Goal: Information Seeking & Learning: Learn about a topic

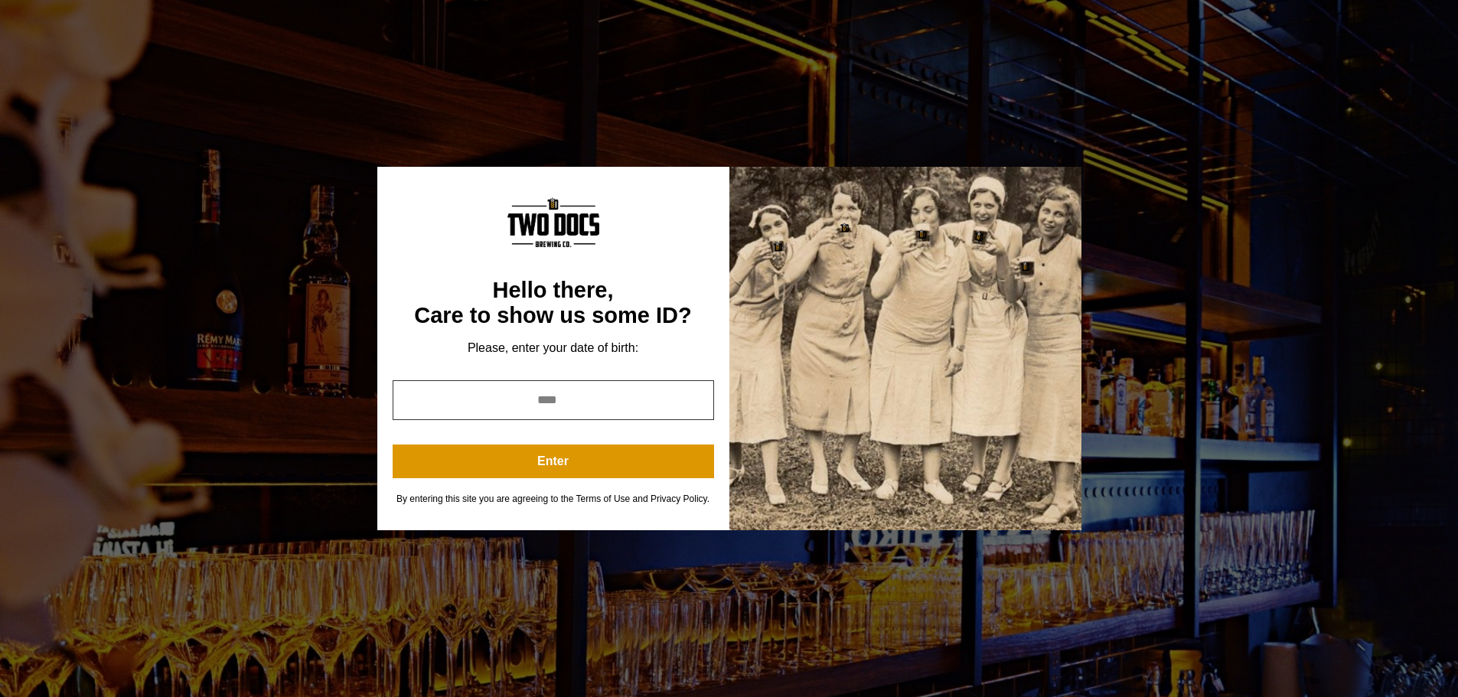
click at [589, 402] on input "year" at bounding box center [553, 400] width 321 height 40
type input "****"
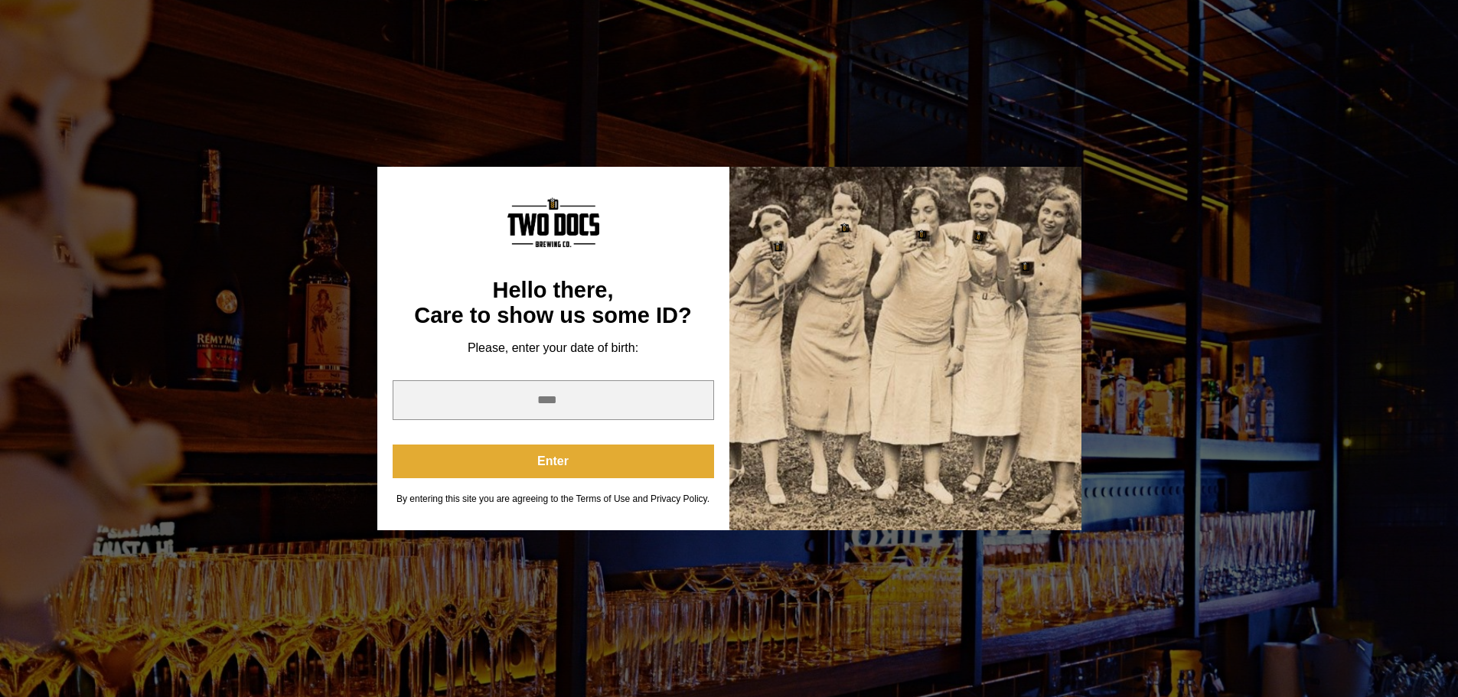
click at [524, 466] on button "Enter" at bounding box center [553, 462] width 321 height 34
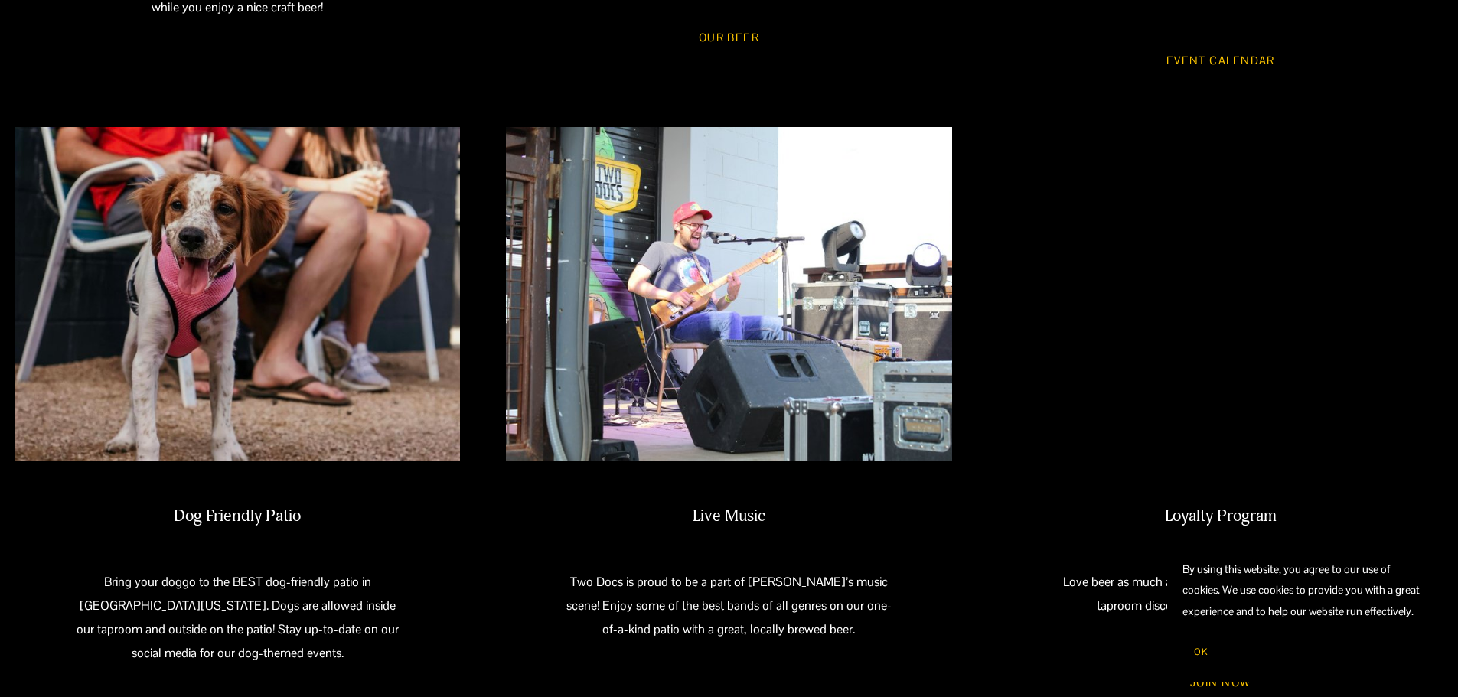
scroll to position [1309, 0]
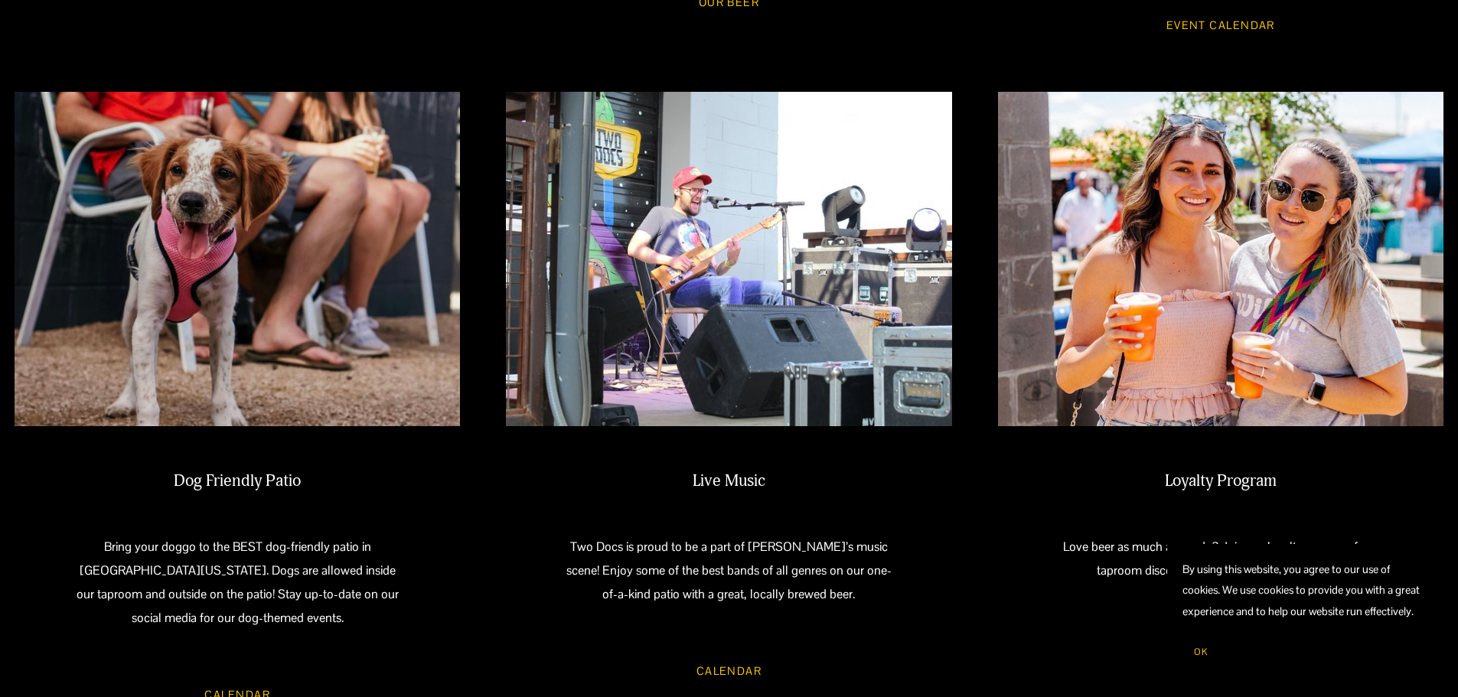
click at [736, 651] on link "Calendar" at bounding box center [728, 671] width 109 height 41
click at [721, 651] on link "Calendar" at bounding box center [728, 671] width 109 height 41
drag, startPoint x: 730, startPoint y: 472, endPoint x: 733, endPoint y: 520, distance: 47.5
click at [732, 482] on div "Live Music Two Docs is proud to be a part of [PERSON_NAME]’s music scene! Enjoy…" at bounding box center [728, 538] width 445 height 135
click at [737, 651] on link "Calendar" at bounding box center [728, 671] width 109 height 41
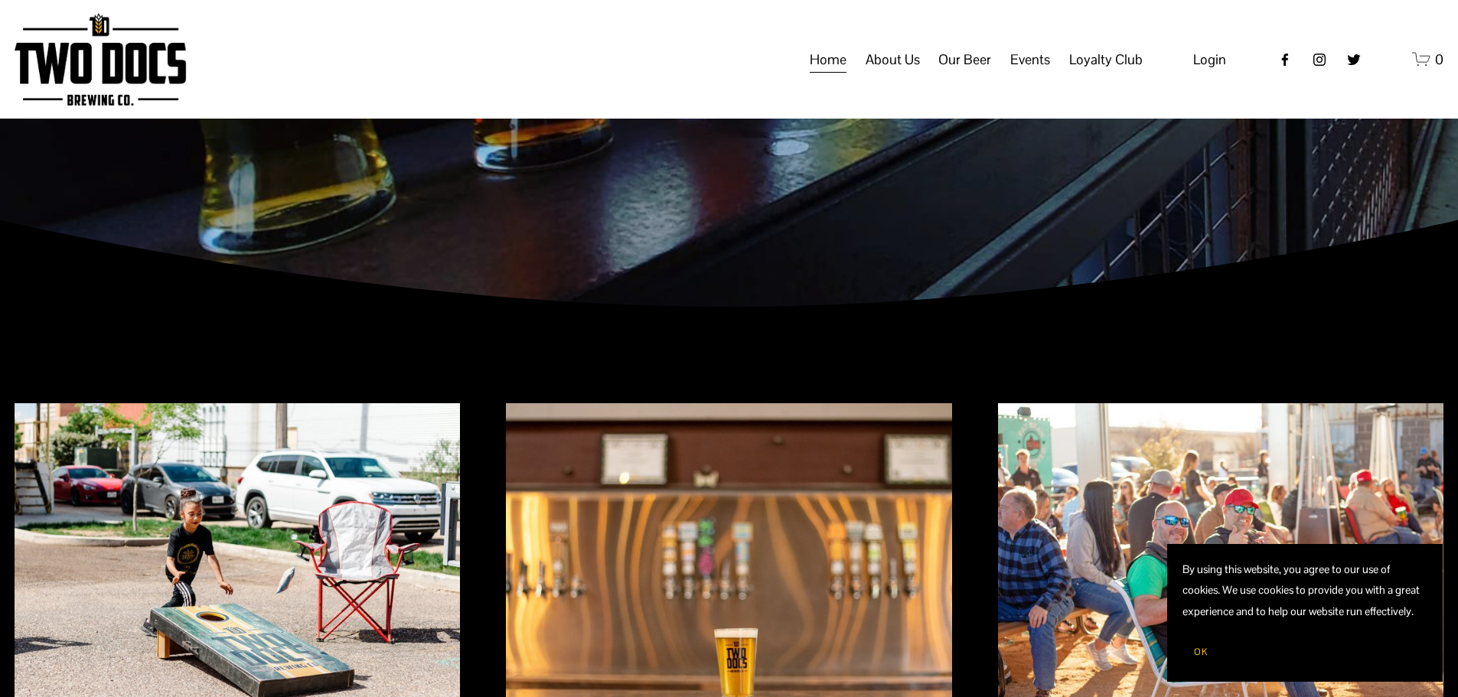
scroll to position [0, 0]
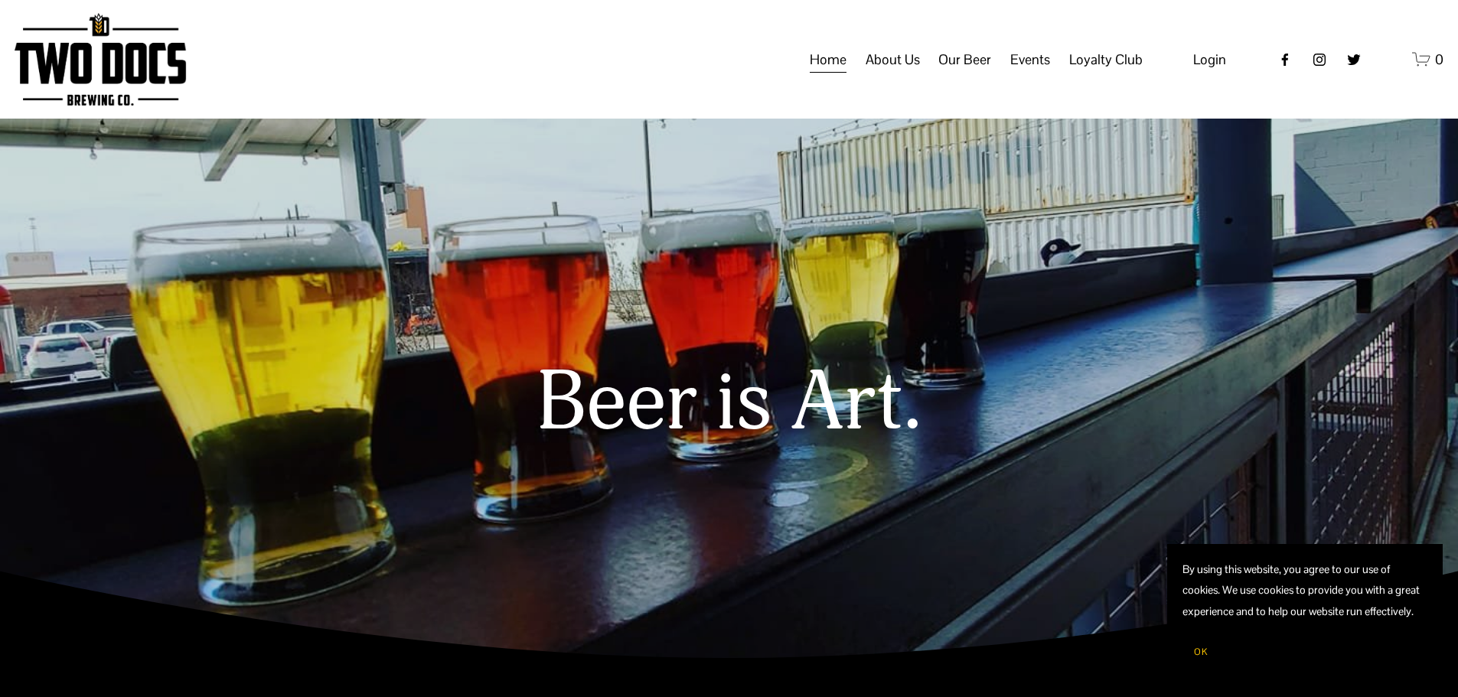
click at [0, 0] on span "Vendors & Musicians" at bounding box center [0, 0] width 0 height 0
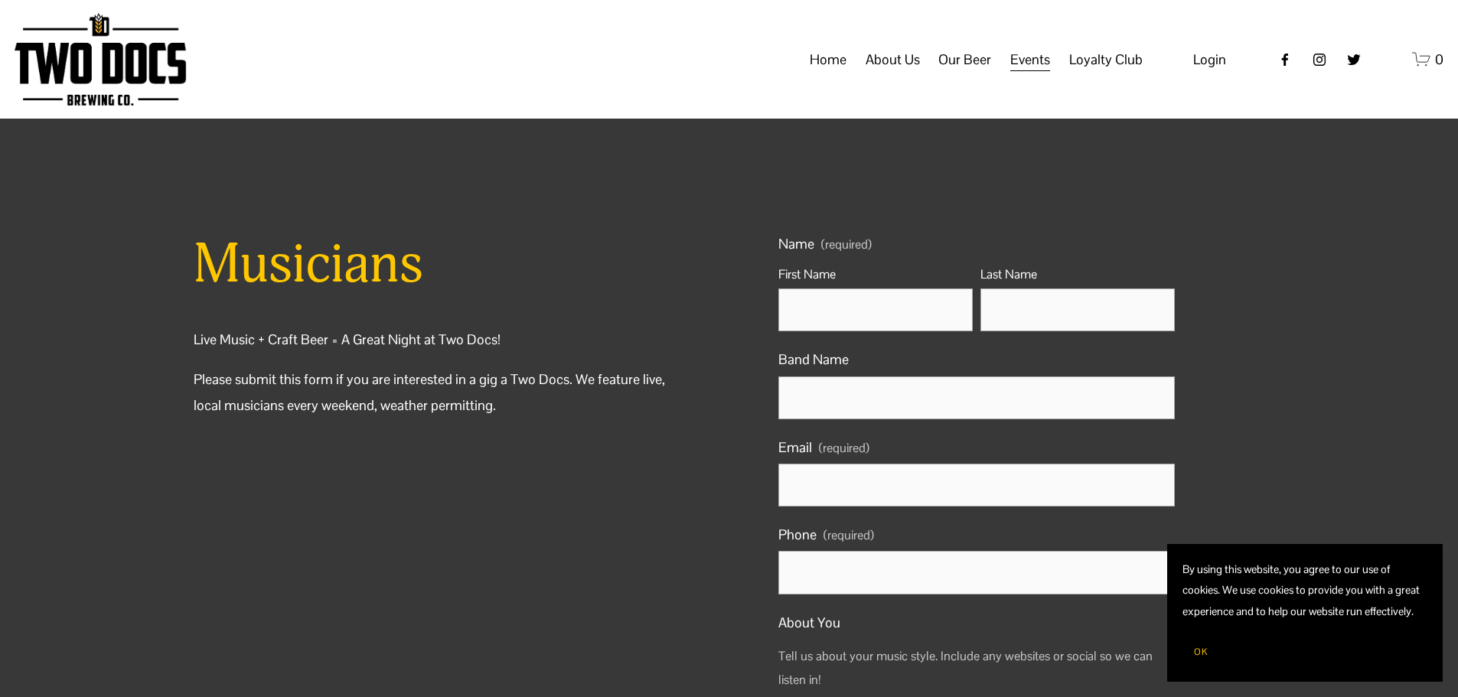
click at [0, 0] on span "Calendar" at bounding box center [0, 0] width 0 height 0
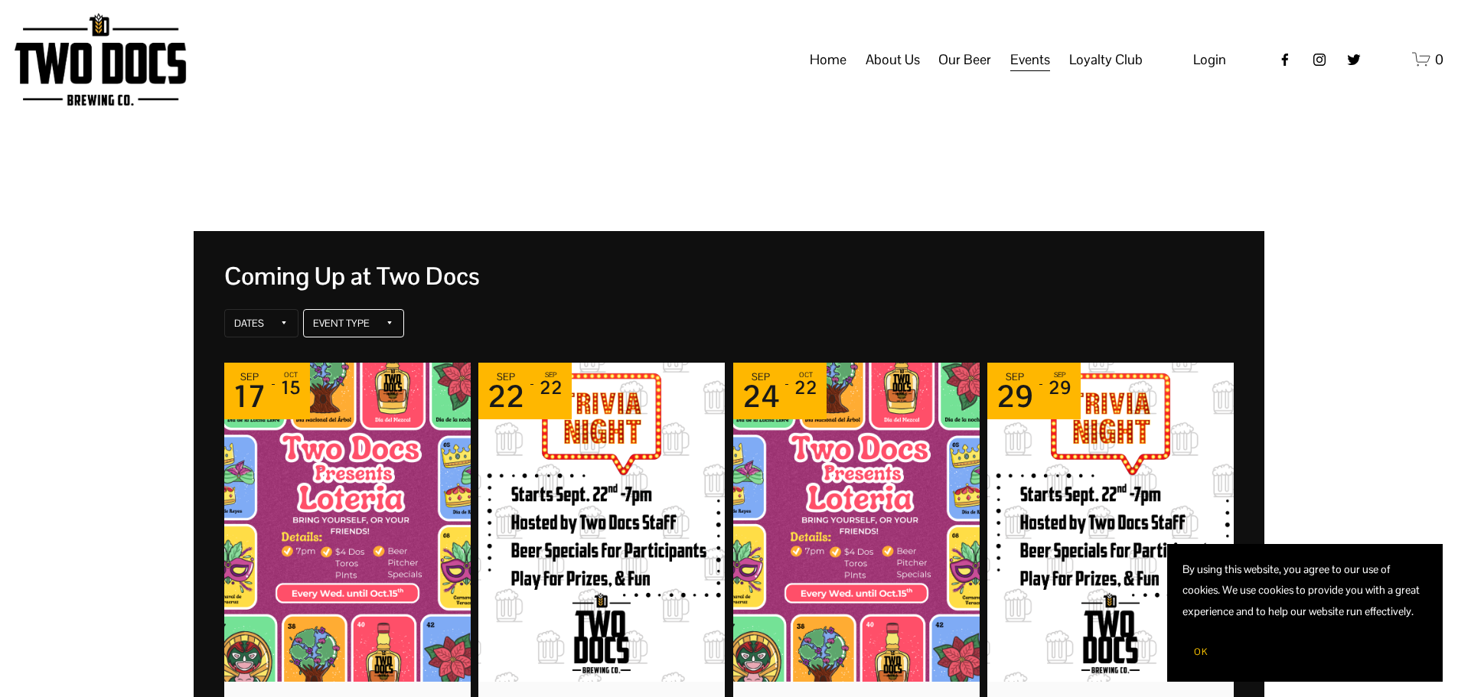
click at [379, 321] on div "Event Type" at bounding box center [353, 323] width 101 height 29
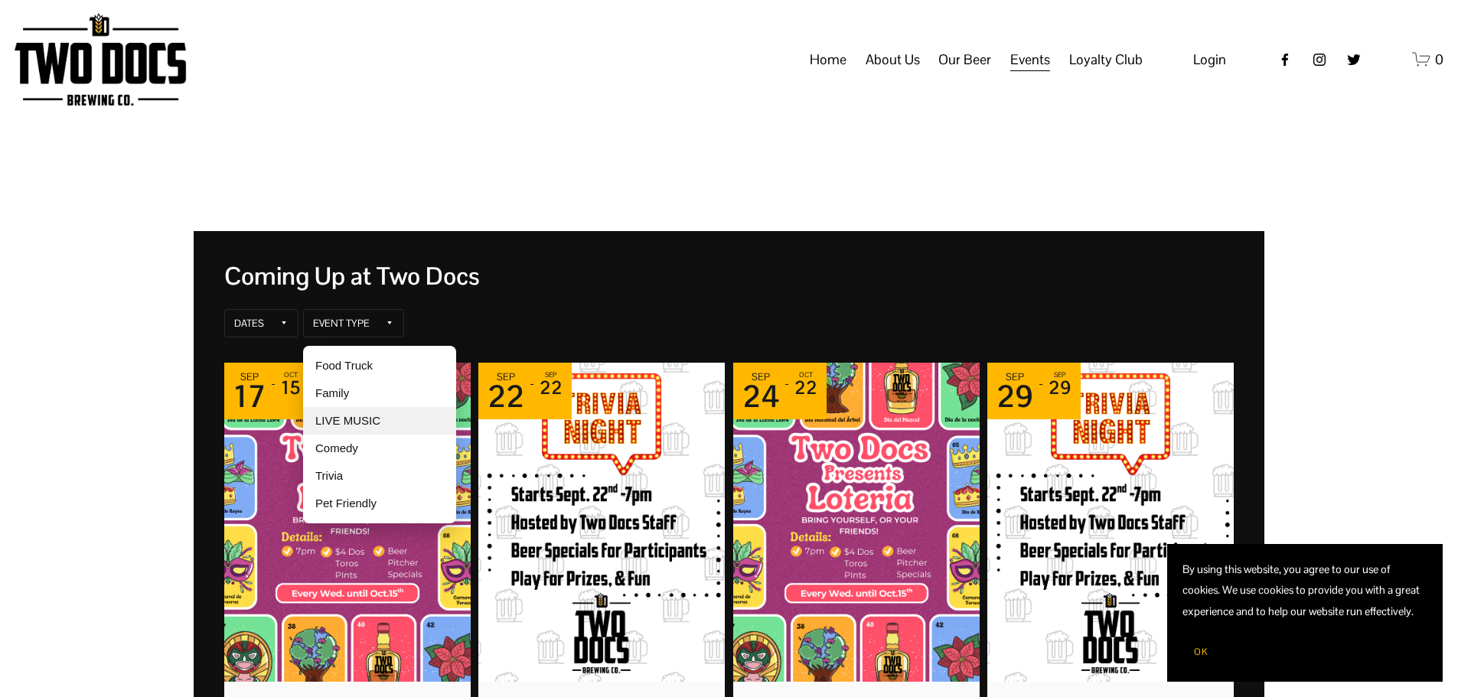
click at [366, 427] on div "LIVE MUSIC" at bounding box center [379, 421] width 153 height 28
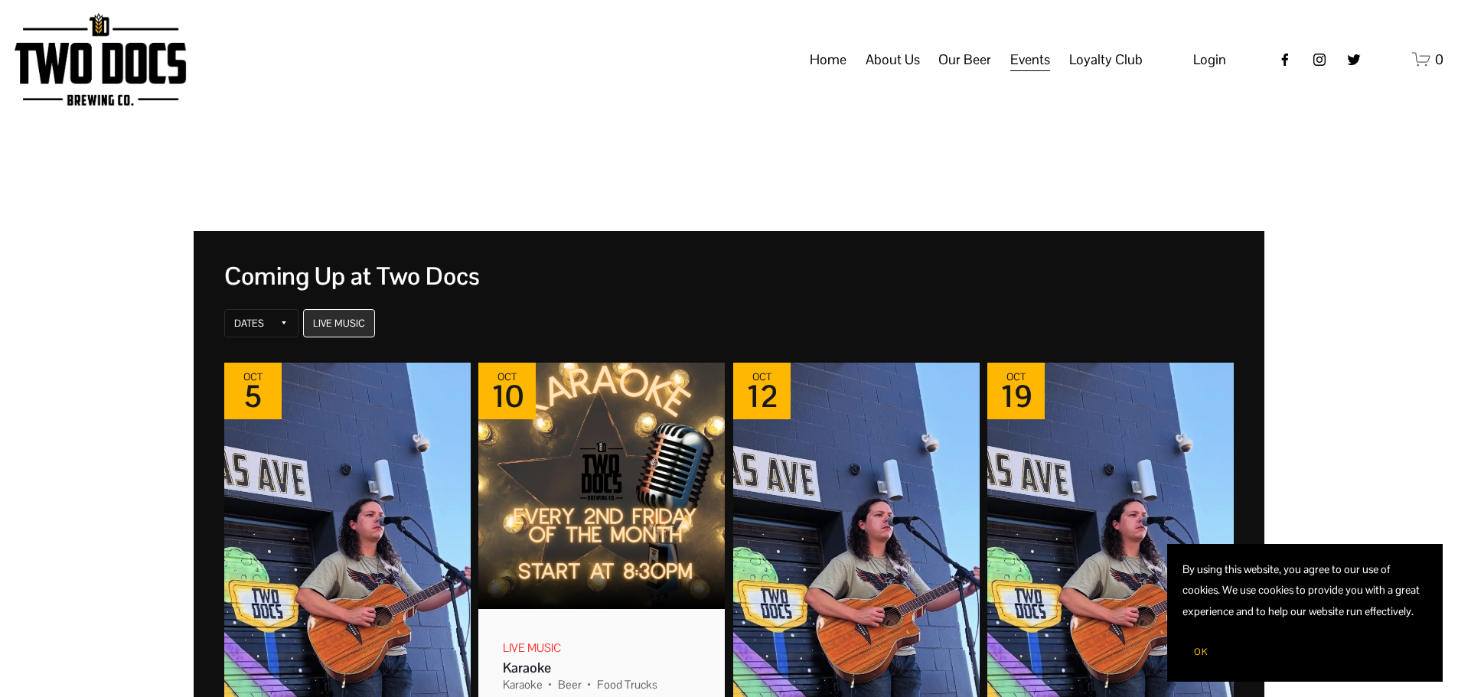
click at [344, 326] on div "LIVE MUSIC" at bounding box center [339, 324] width 52 height 12
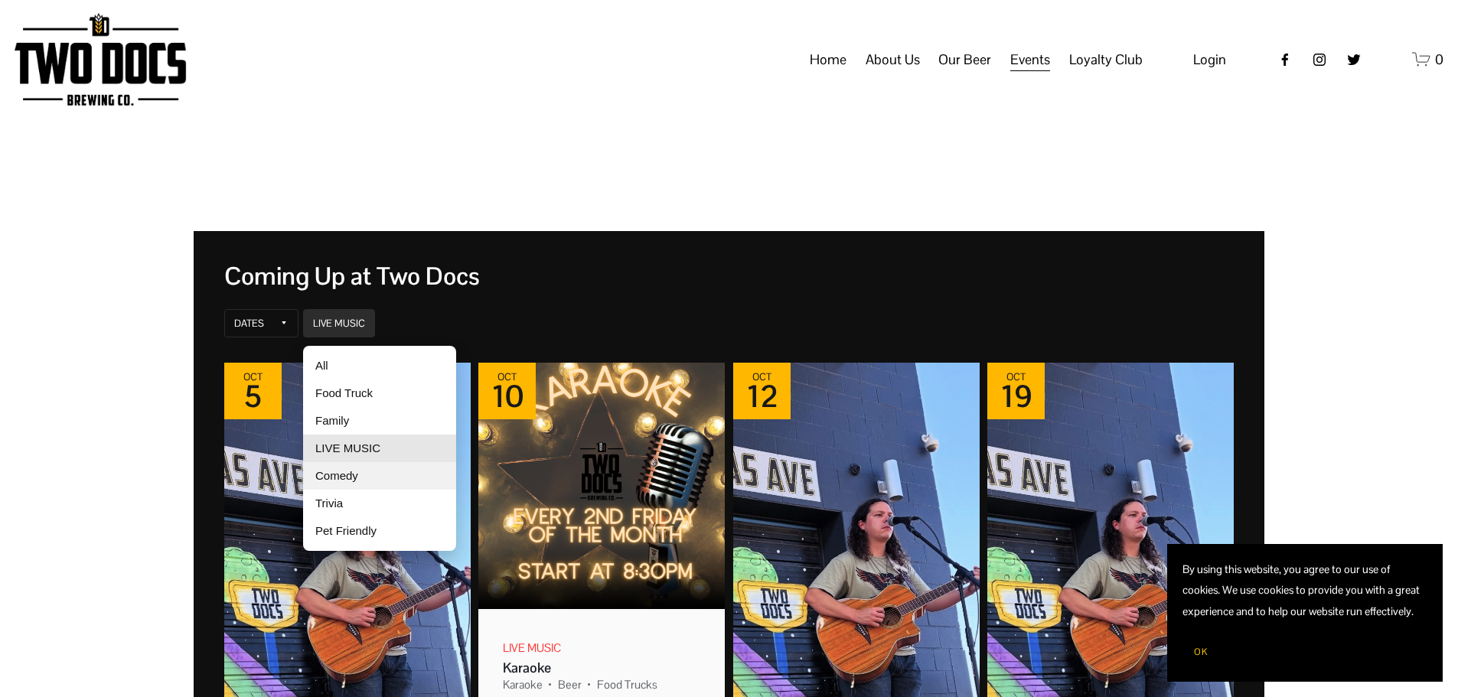
click at [324, 476] on div "Comedy" at bounding box center [379, 476] width 153 height 28
